Goal: Check status: Check status

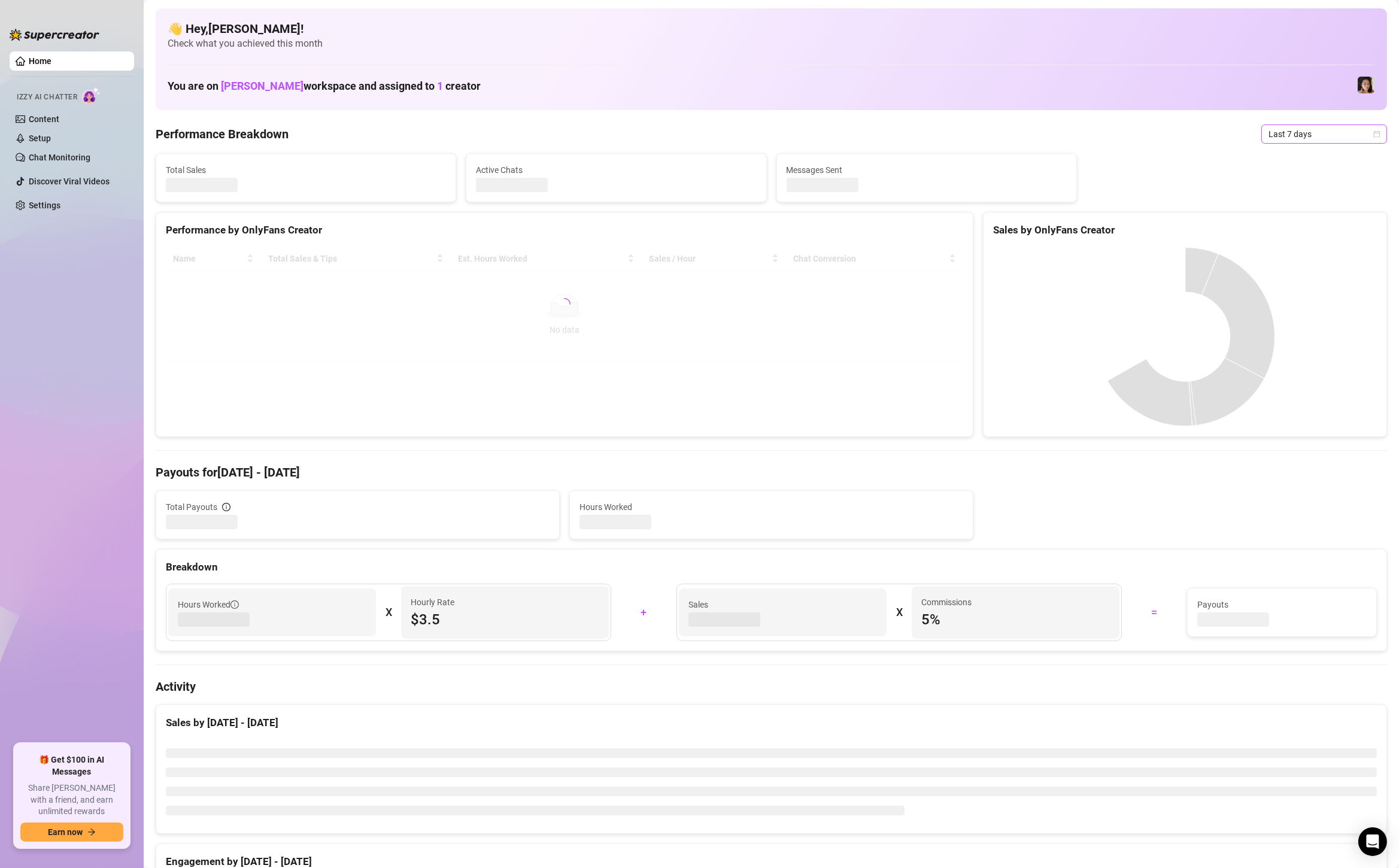
click at [1318, 135] on span "Last 7 days" at bounding box center [1324, 134] width 112 height 18
click at [1300, 231] on div "Custom date" at bounding box center [1325, 235] width 107 height 13
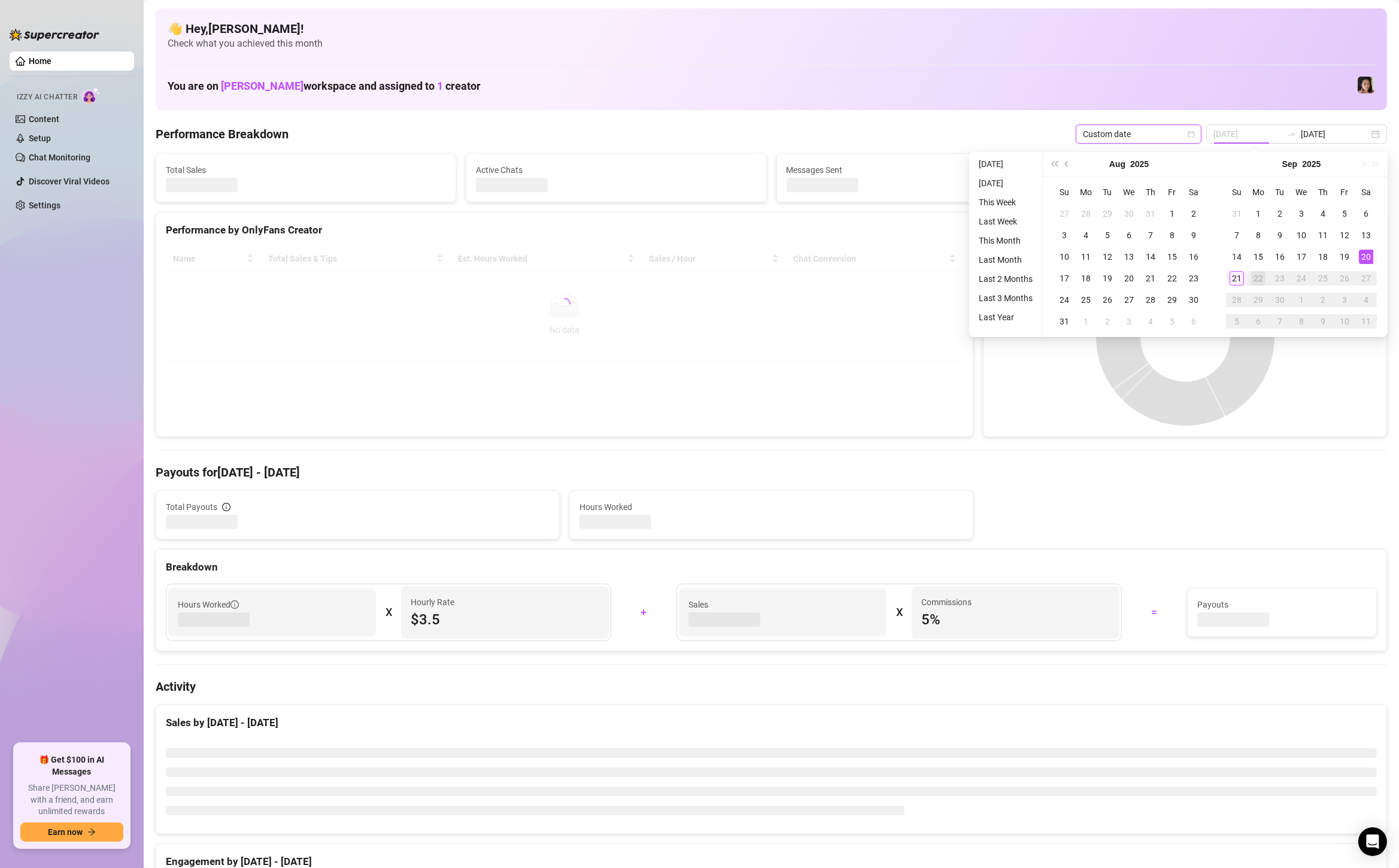
click at [1370, 255] on div "20" at bounding box center [1367, 257] width 14 height 14
type input "[DATE]"
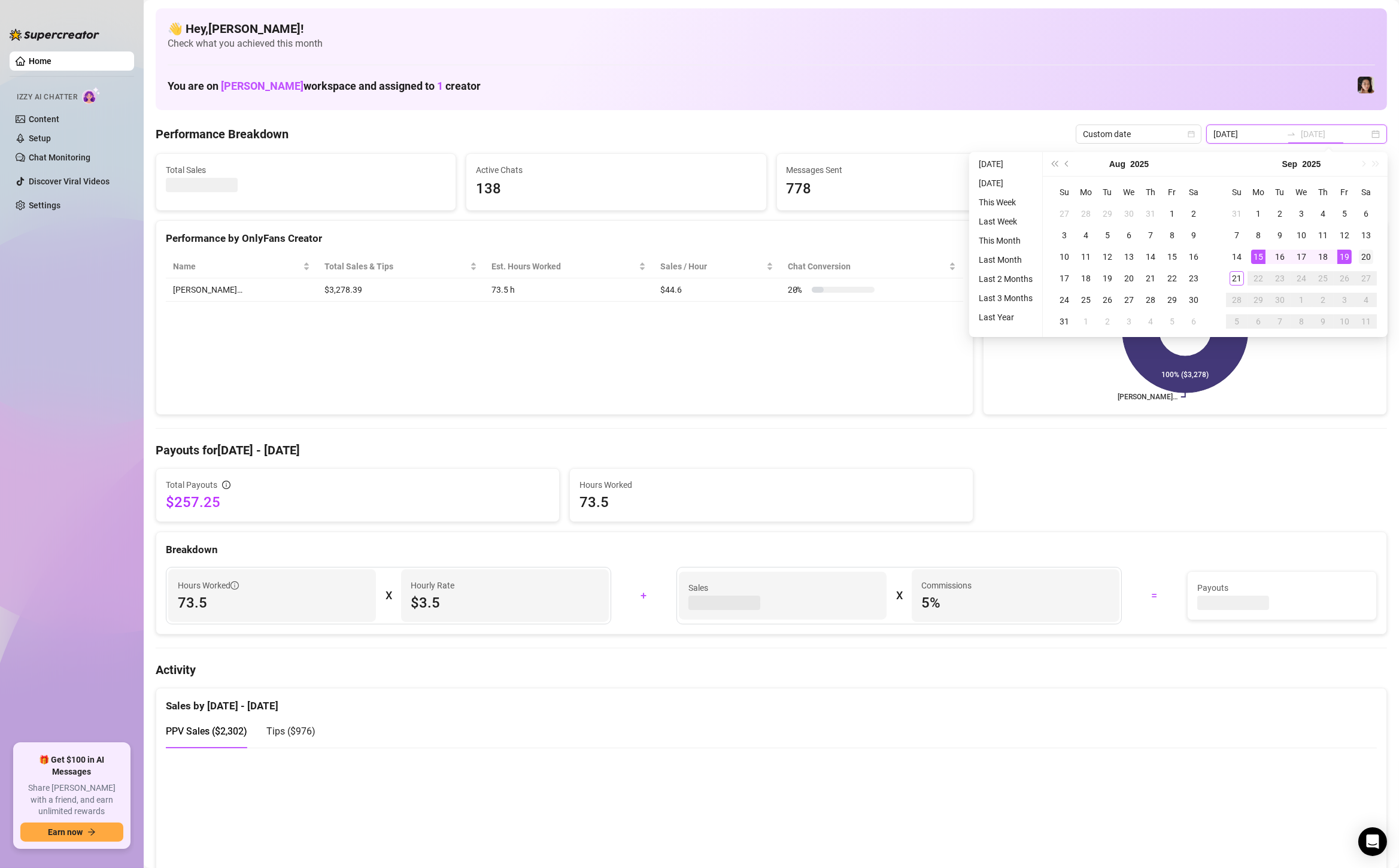
type input "[DATE]"
click at [1366, 256] on div "20" at bounding box center [1367, 257] width 14 height 14
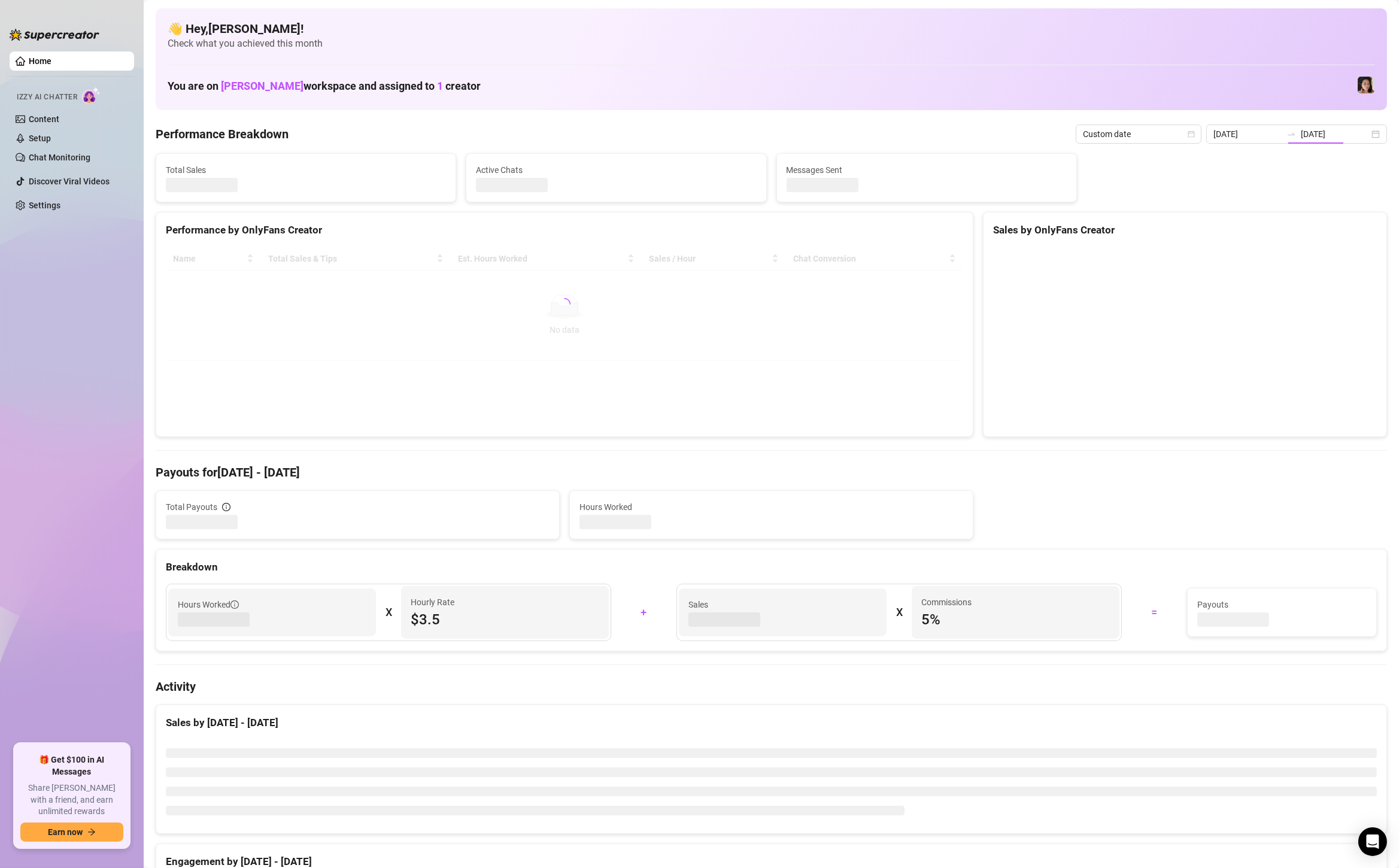
type input "[DATE]"
click at [1377, 130] on div "[DATE] [DATE]" at bounding box center [1297, 134] width 181 height 19
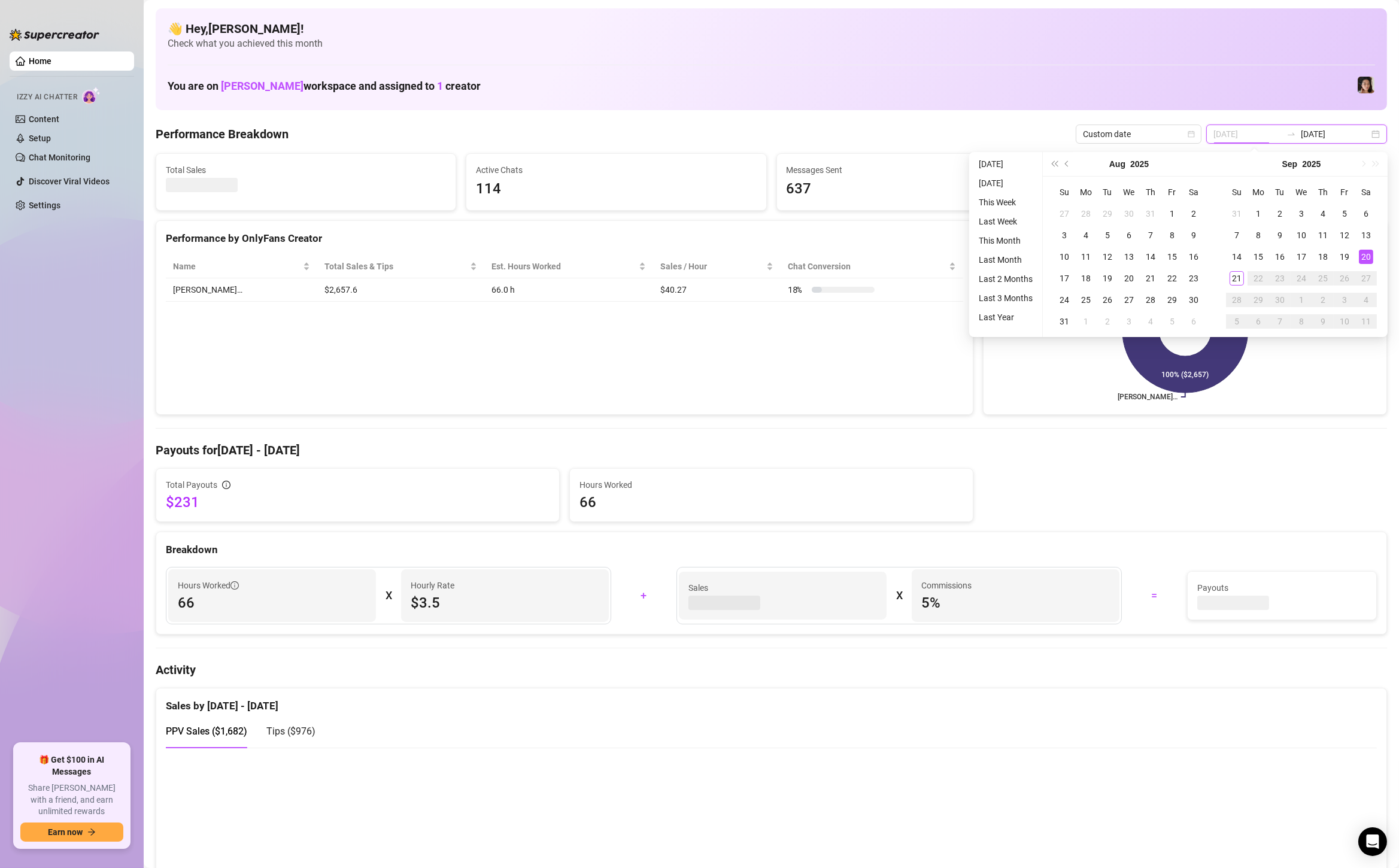
type input "[DATE]"
click at [1363, 256] on div "20" at bounding box center [1367, 257] width 14 height 14
type input "[DATE]"
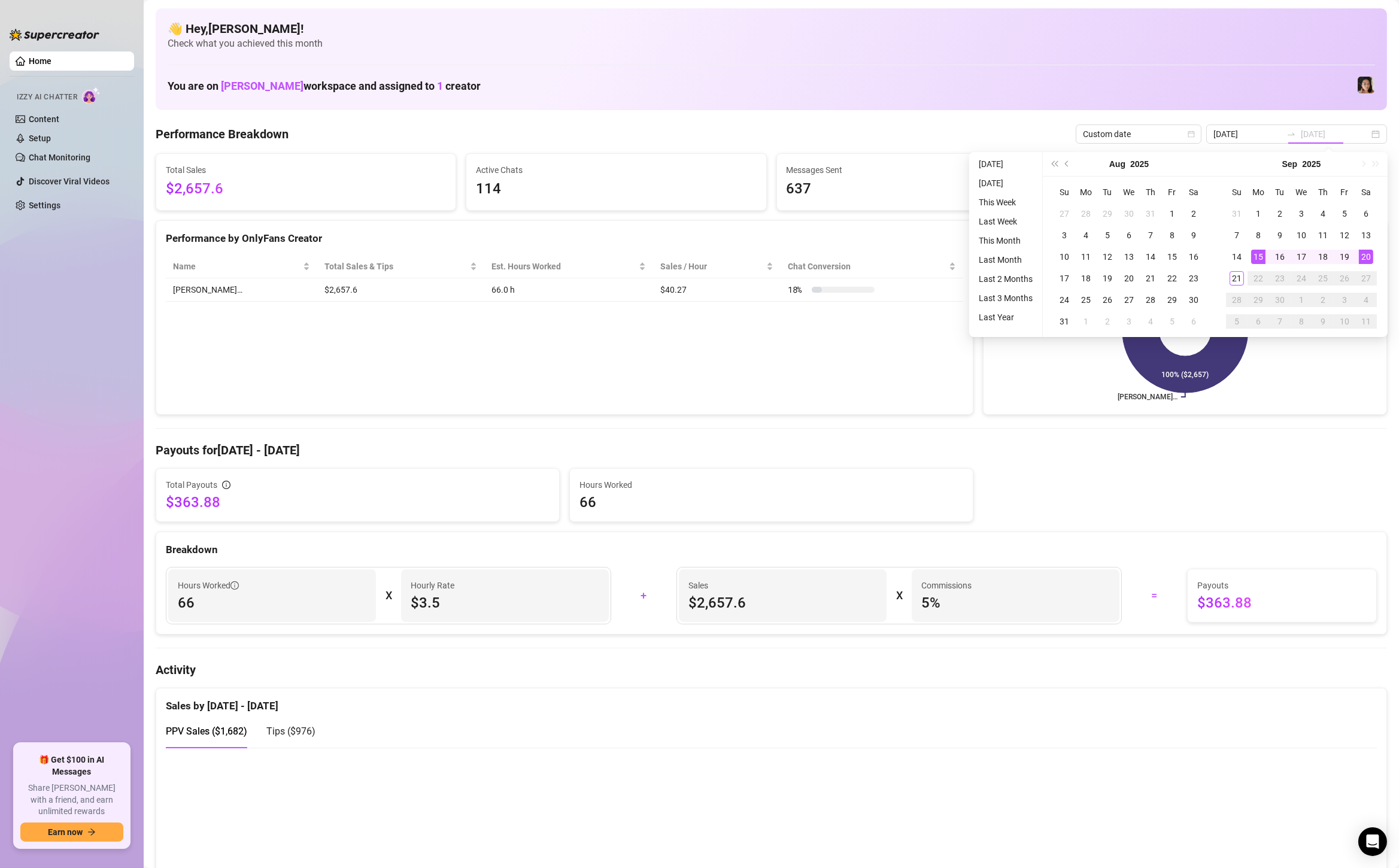
click at [1367, 258] on div "20" at bounding box center [1367, 257] width 14 height 14
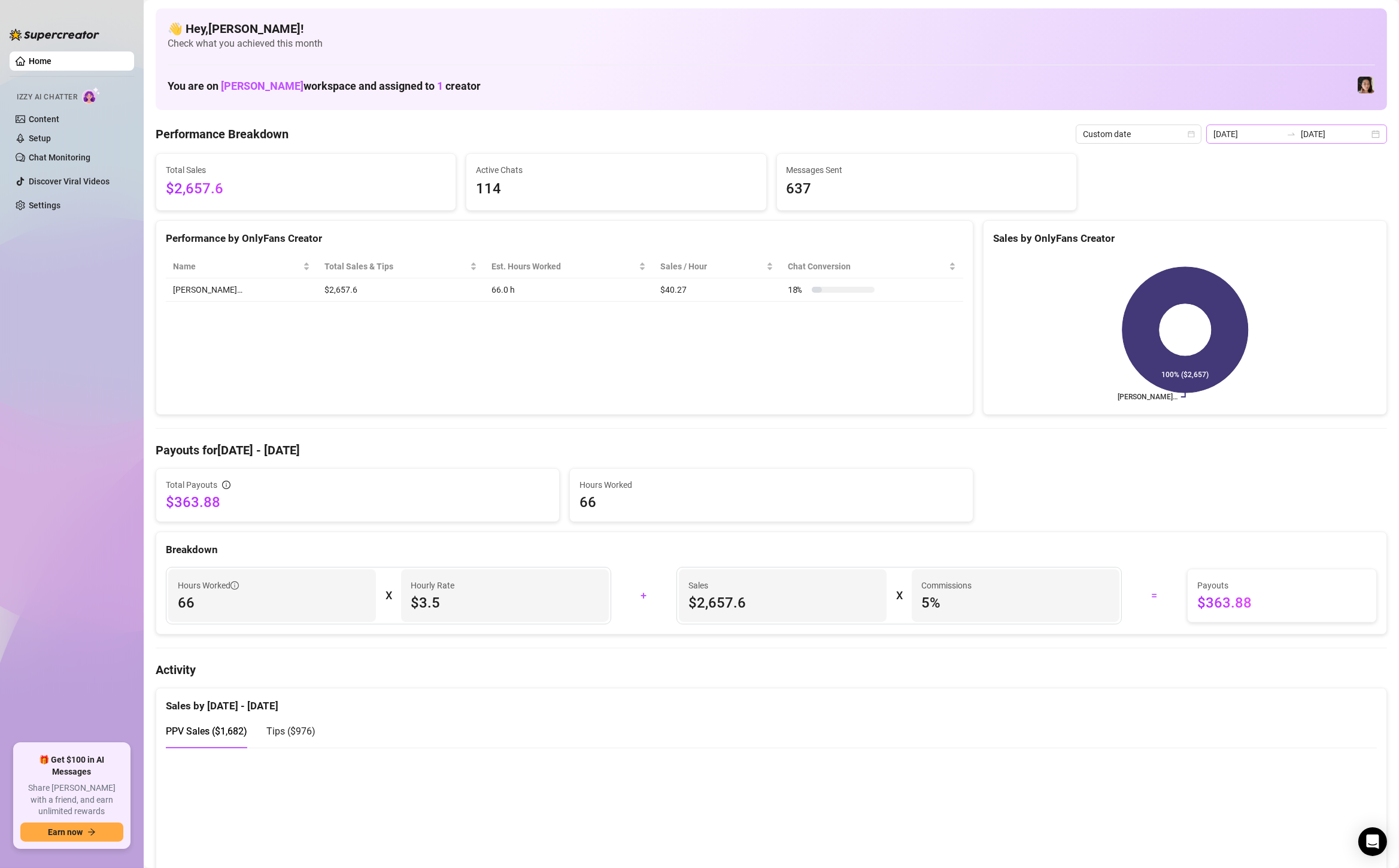
click at [1382, 131] on div "[DATE] [DATE]" at bounding box center [1297, 134] width 181 height 19
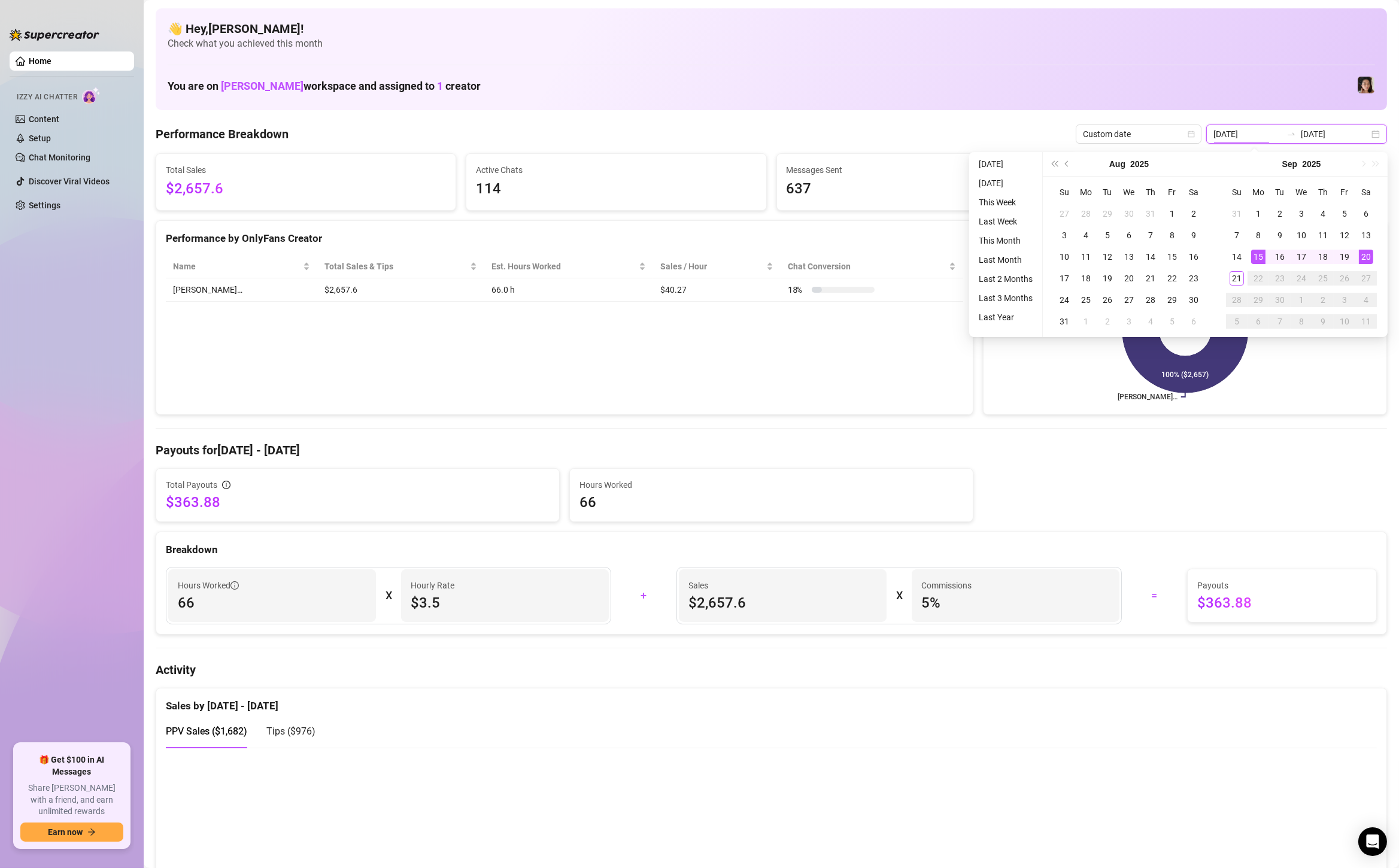
type input "[DATE]"
click at [1371, 257] on div "20" at bounding box center [1367, 257] width 14 height 14
type input "[DATE]"
click at [1241, 279] on div "21" at bounding box center [1237, 279] width 14 height 14
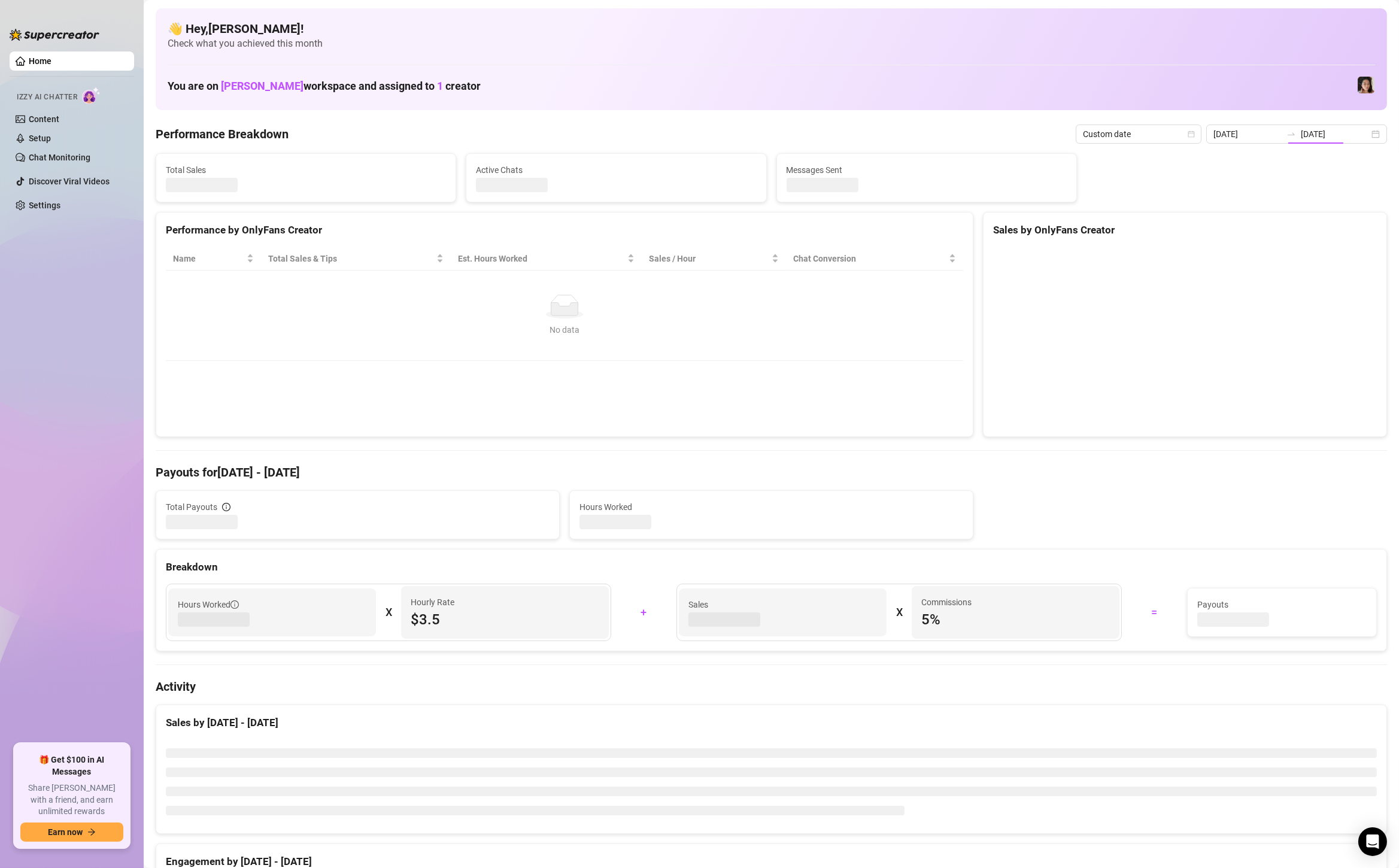
type input "[DATE]"
